Goal: Find specific page/section: Find specific page/section

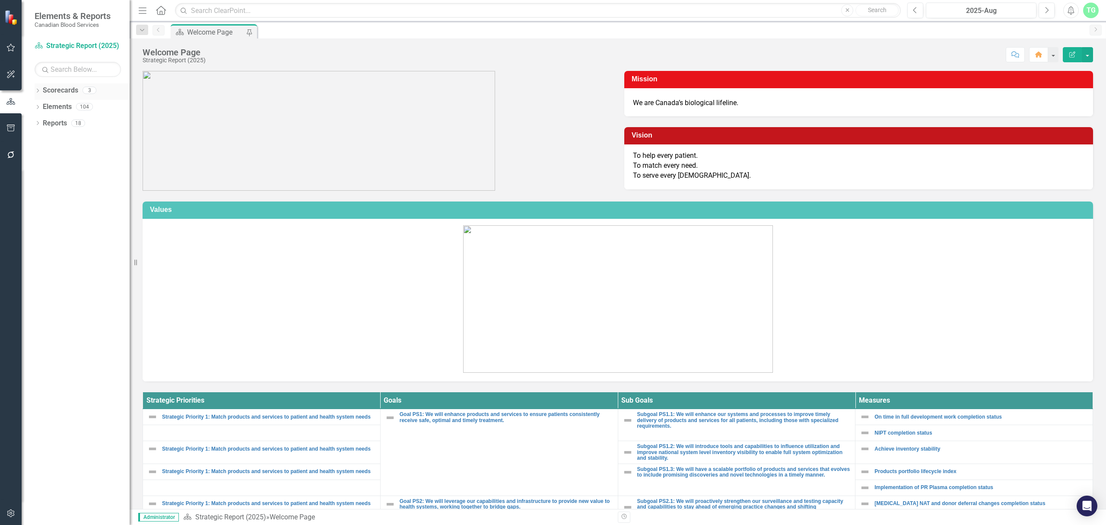
click at [35, 87] on div "Dropdown Scorecards 3" at bounding box center [82, 91] width 95 height 16
click at [38, 89] on icon "Dropdown" at bounding box center [38, 91] width 6 height 5
click at [69, 128] on link "Operational Report" at bounding box center [89, 123] width 82 height 10
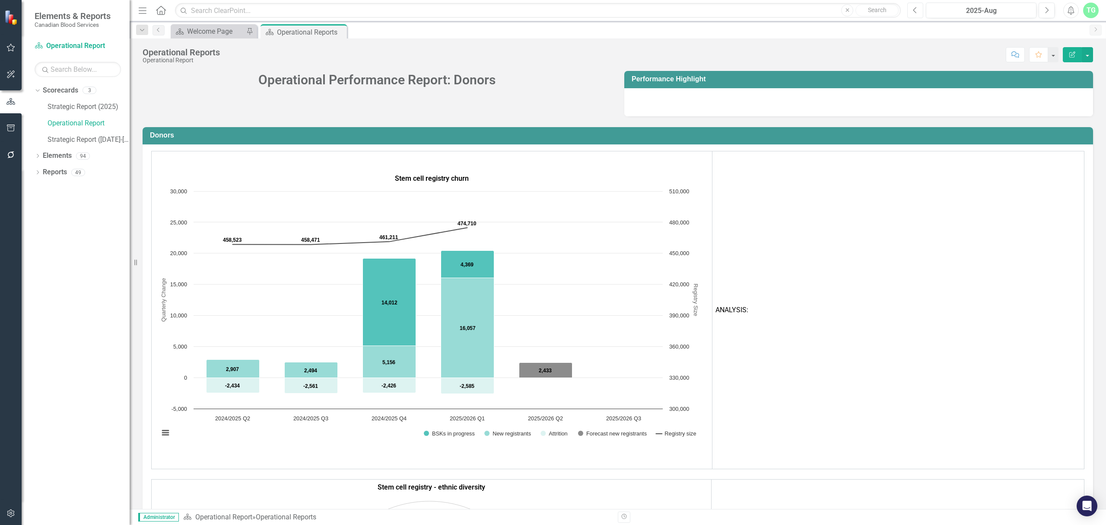
click at [910, 6] on button "Previous" at bounding box center [915, 11] width 16 height 16
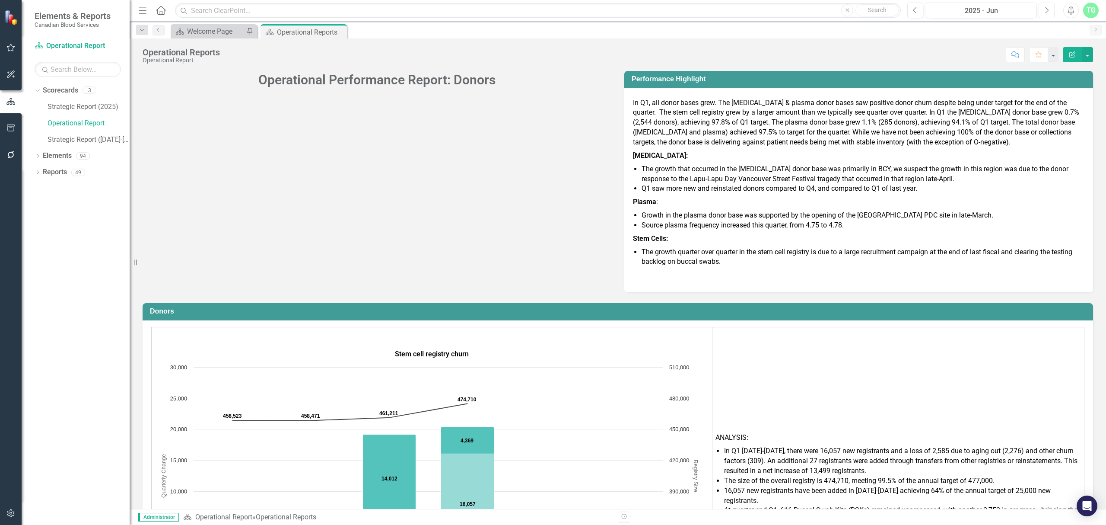
click at [1045, 5] on button "Next" at bounding box center [1047, 11] width 16 height 16
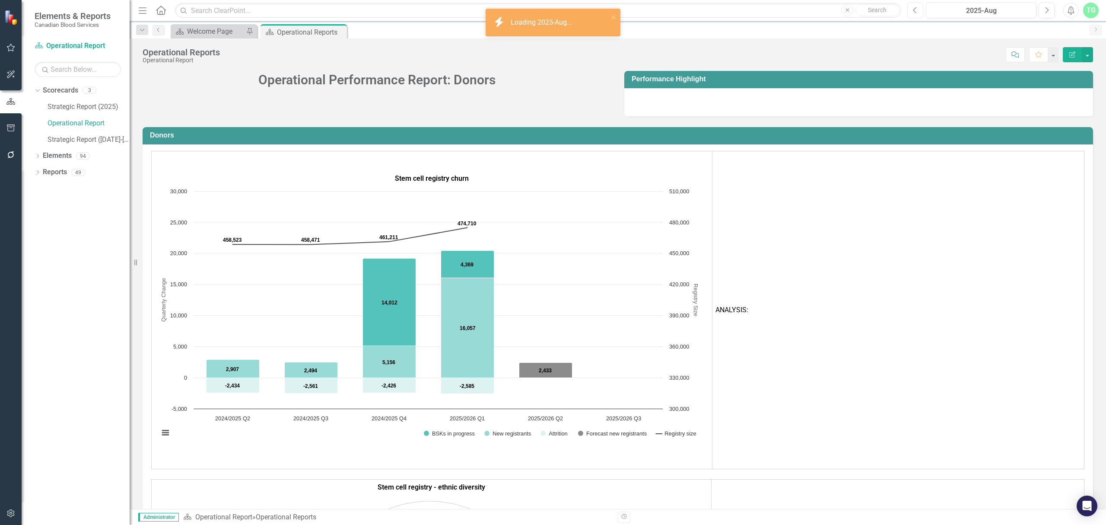
click at [912, 9] on button "Previous" at bounding box center [915, 11] width 16 height 16
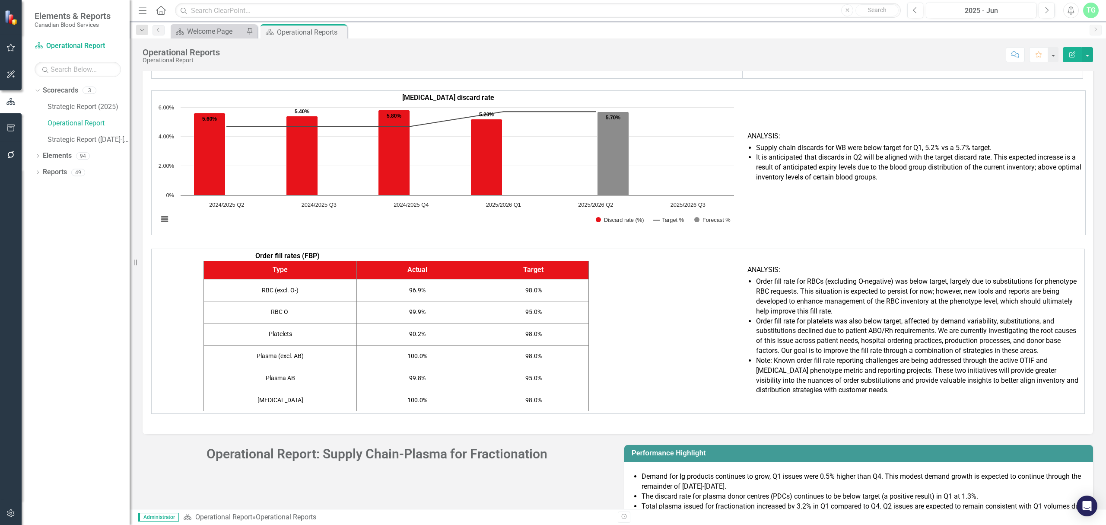
scroll to position [3210, 0]
